Goal: Task Accomplishment & Management: Use online tool/utility

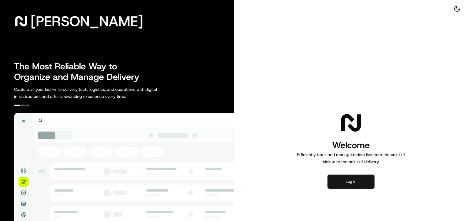
click at [350, 184] on button "Log in" at bounding box center [351, 182] width 47 height 14
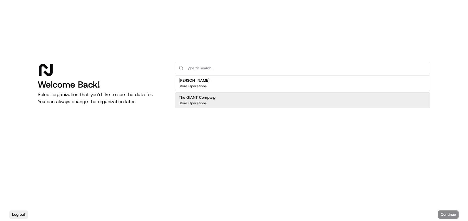
click at [230, 98] on div "The GIANT Company Store Operations" at bounding box center [303, 100] width 256 height 16
click at [453, 216] on button "Continue" at bounding box center [448, 215] width 21 height 8
